Goal: Obtain resource: Download file/media

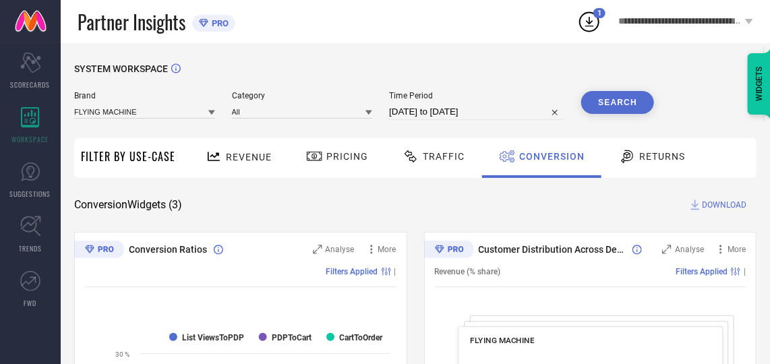
click at [594, 18] on icon at bounding box center [589, 21] width 24 height 24
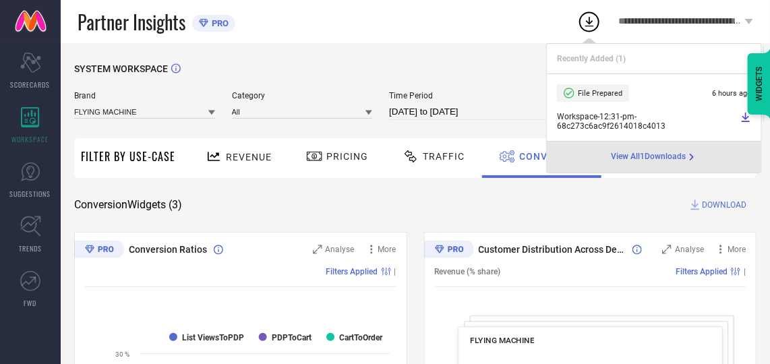
click at [451, 72] on div "SYSTEM WORKSPACE" at bounding box center [415, 77] width 683 height 28
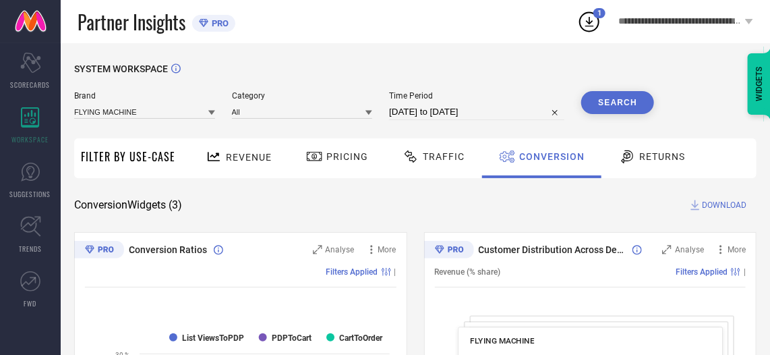
click at [503, 110] on input "[DATE] to [DATE]" at bounding box center [476, 112] width 175 height 16
select select "7"
select select "2025"
select select "8"
select select "2025"
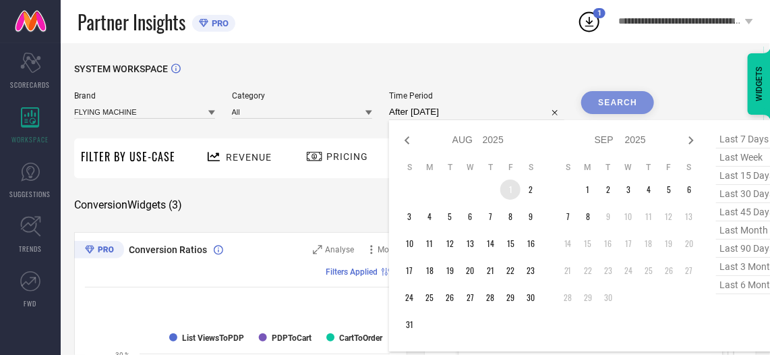
click at [515, 186] on td "1" at bounding box center [511, 189] width 20 height 20
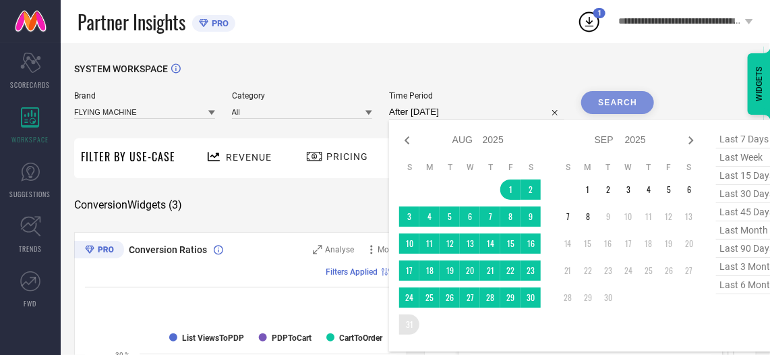
type input "[DATE] to [DATE]"
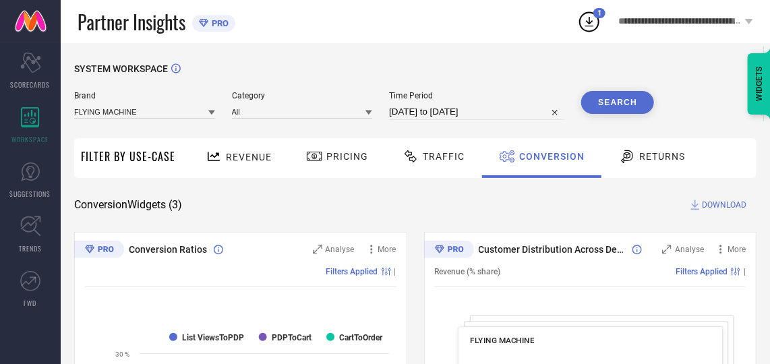
click at [613, 98] on button "Search" at bounding box center [618, 102] width 73 height 23
click at [724, 204] on span "DOWNLOAD" at bounding box center [724, 204] width 45 height 13
click at [596, 19] on icon at bounding box center [589, 21] width 24 height 24
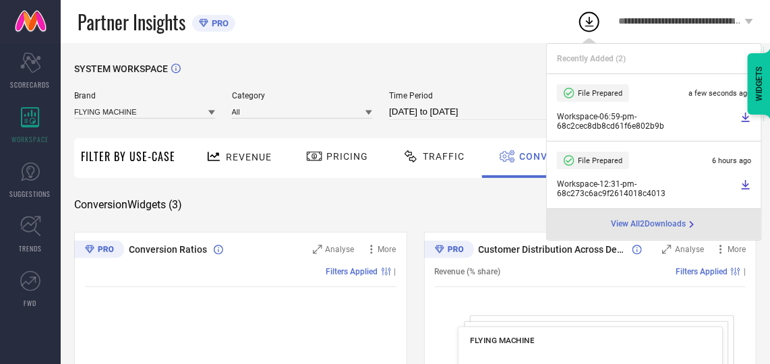
click at [745, 114] on icon at bounding box center [746, 117] width 11 height 11
